Goal: Find specific page/section: Find specific page/section

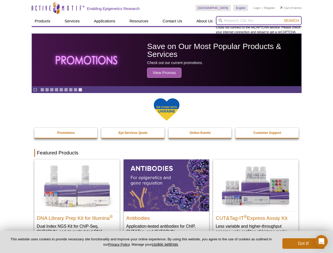
click at [259, 21] on input "search" at bounding box center [259, 20] width 86 height 9
click at [292, 21] on span "Search" at bounding box center [291, 20] width 15 height 4
click at [35, 90] on icon "Pause" at bounding box center [35, 89] width 3 height 3
click at [42, 90] on link "Go to slide 1" at bounding box center [42, 90] width 4 height 4
click at [47, 90] on link "Go to slide 2" at bounding box center [47, 90] width 4 height 4
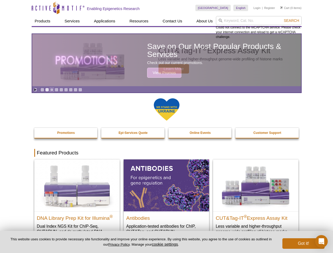
click at [52, 90] on link "Go to slide 3" at bounding box center [52, 90] width 4 height 4
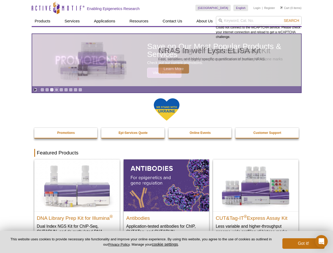
click at [56, 90] on link "Go to slide 4" at bounding box center [57, 90] width 4 height 4
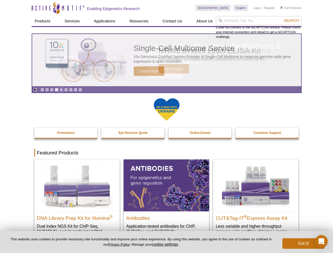
click at [61, 90] on link "Go to slide 5" at bounding box center [61, 90] width 4 height 4
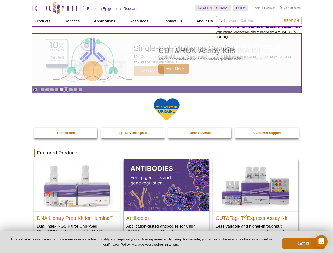
click at [66, 90] on link "Go to slide 6" at bounding box center [66, 90] width 4 height 4
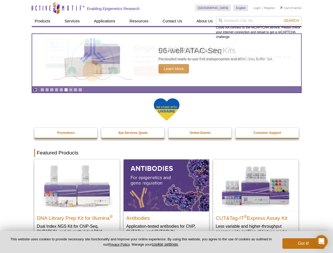
click at [71, 90] on link "Go to slide 7" at bounding box center [71, 90] width 4 height 4
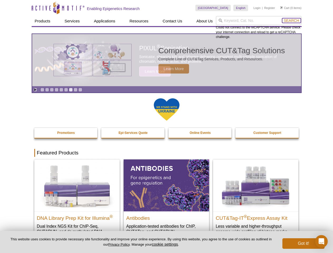
click at [292, 21] on span "Search" at bounding box center [291, 20] width 15 height 4
